Goal: Obtain resource: Obtain resource

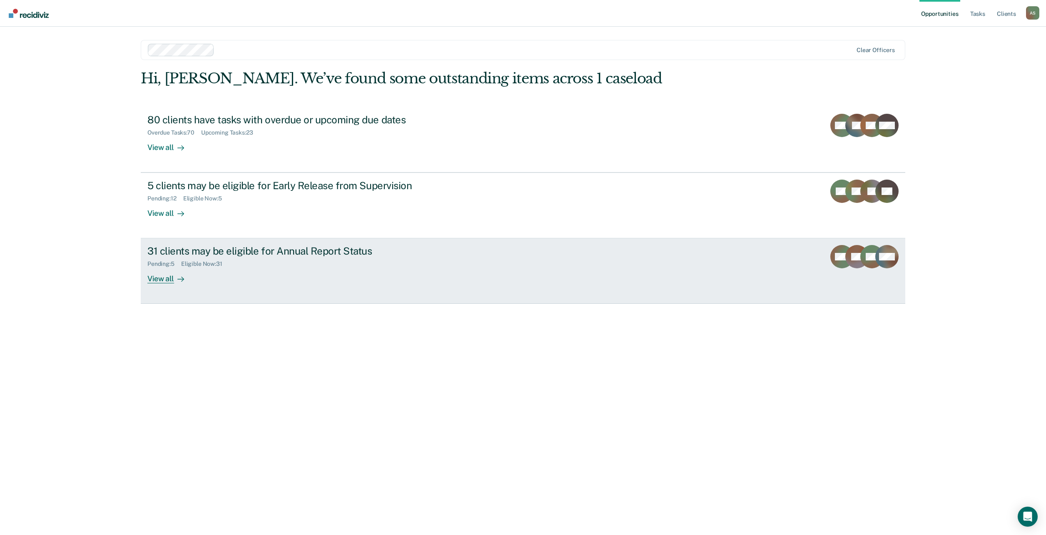
click at [284, 268] on div "31 clients may be eligible for Annual Report Status Pending : 5 Eligible Now : …" at bounding box center [303, 264] width 312 height 38
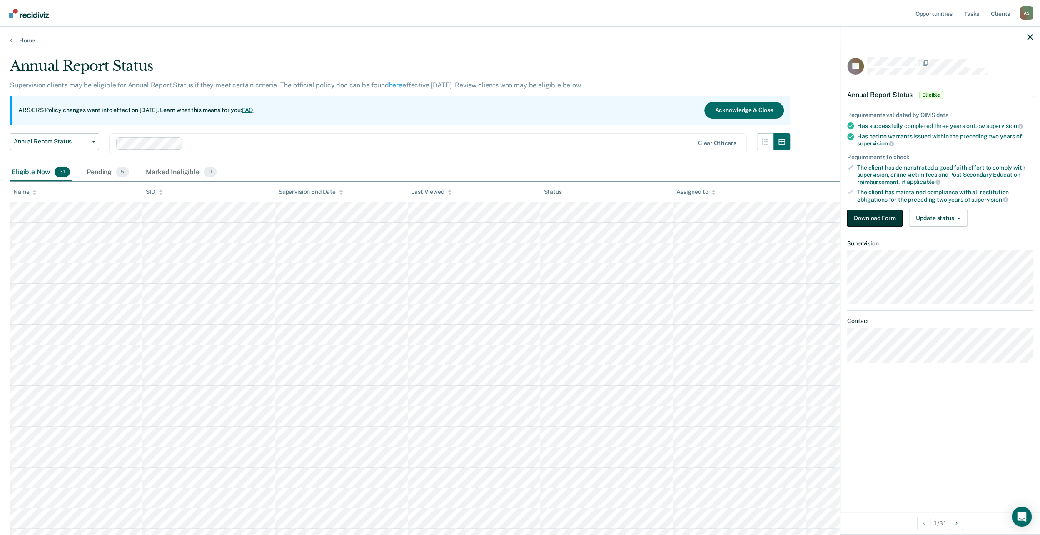
click at [884, 212] on button "Download Form" at bounding box center [874, 218] width 55 height 17
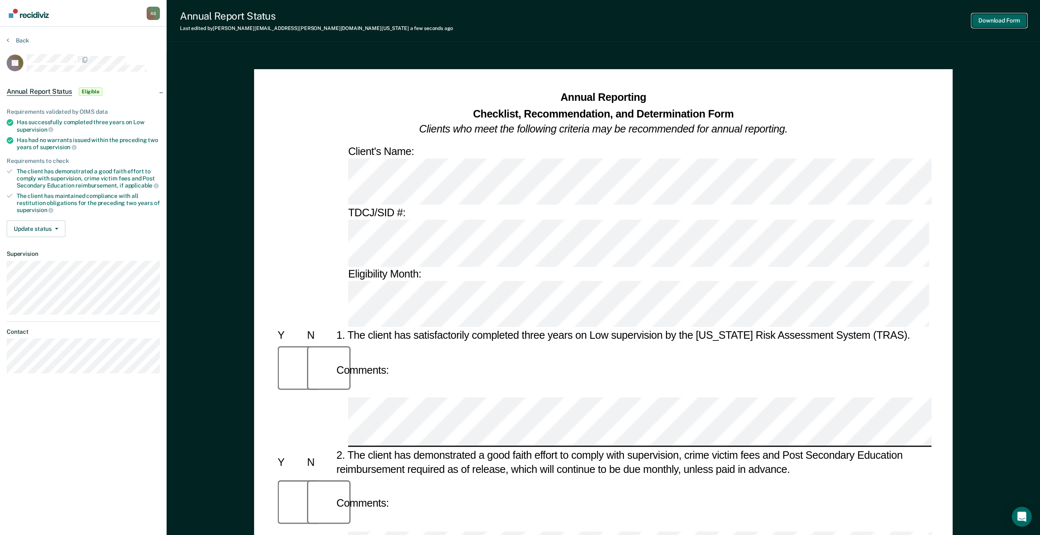
click at [993, 18] on button "Download Form" at bounding box center [998, 21] width 55 height 14
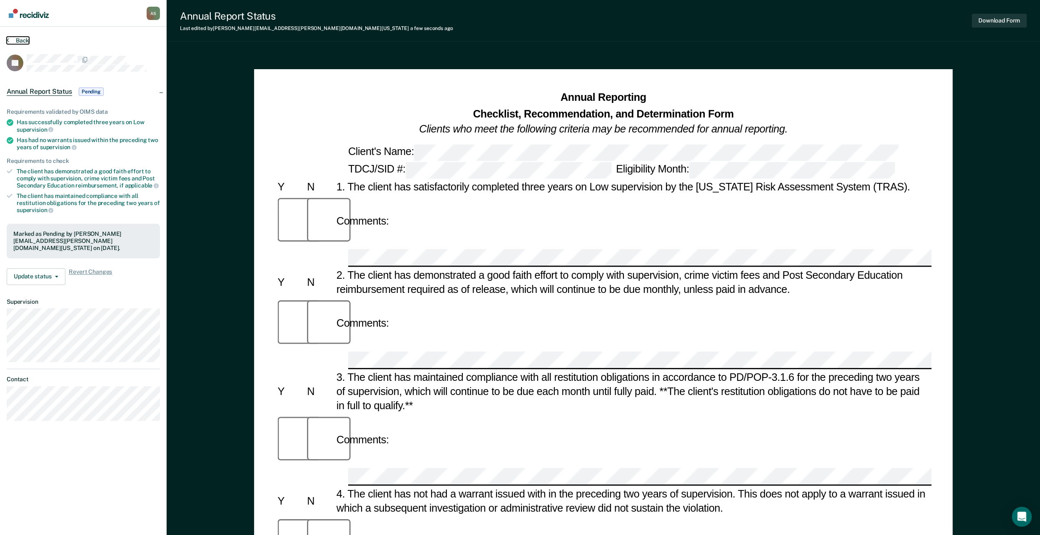
click at [23, 40] on button "Back" at bounding box center [18, 40] width 22 height 7
